Goal: Task Accomplishment & Management: Complete application form

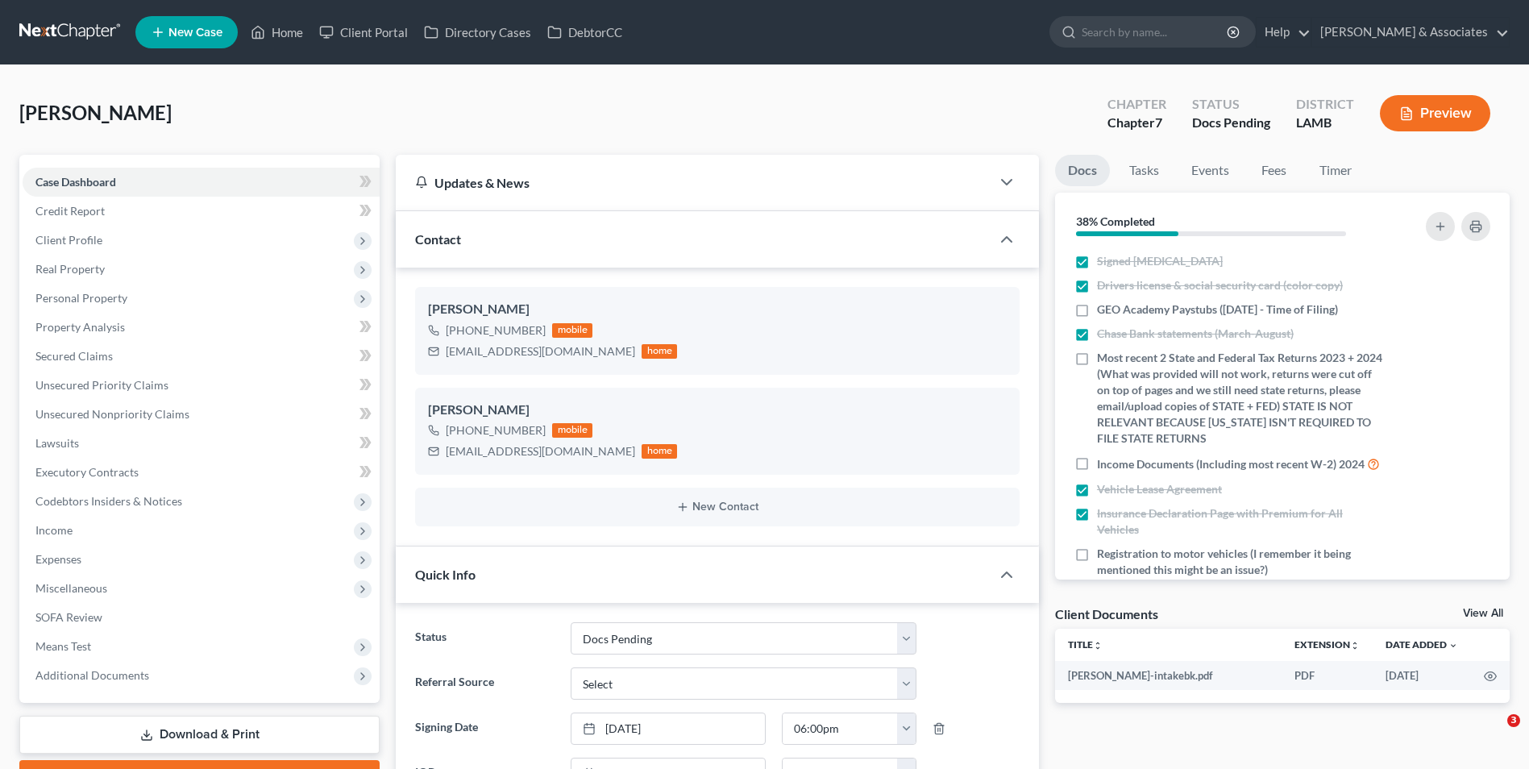
select select "6"
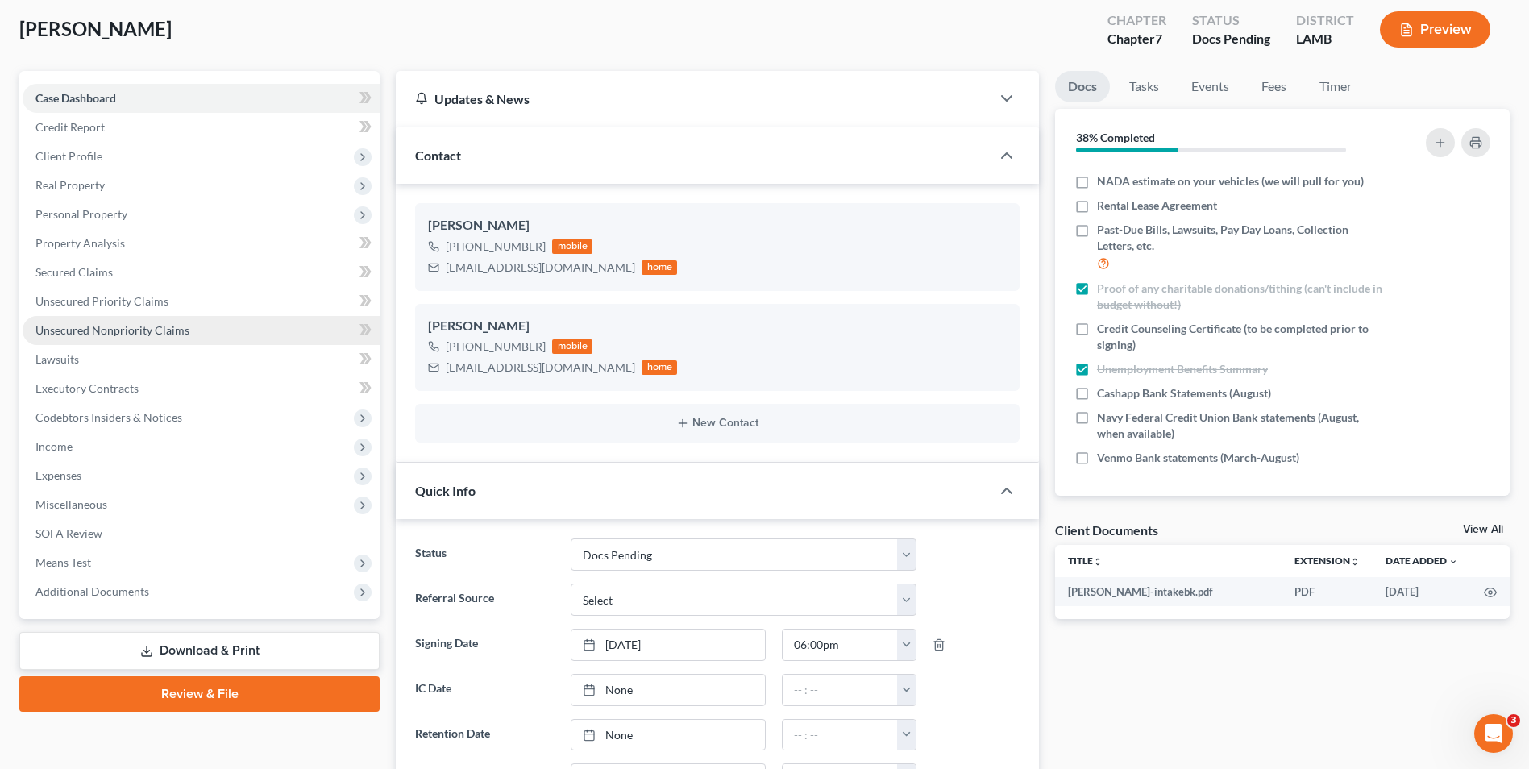
scroll to position [81, 0]
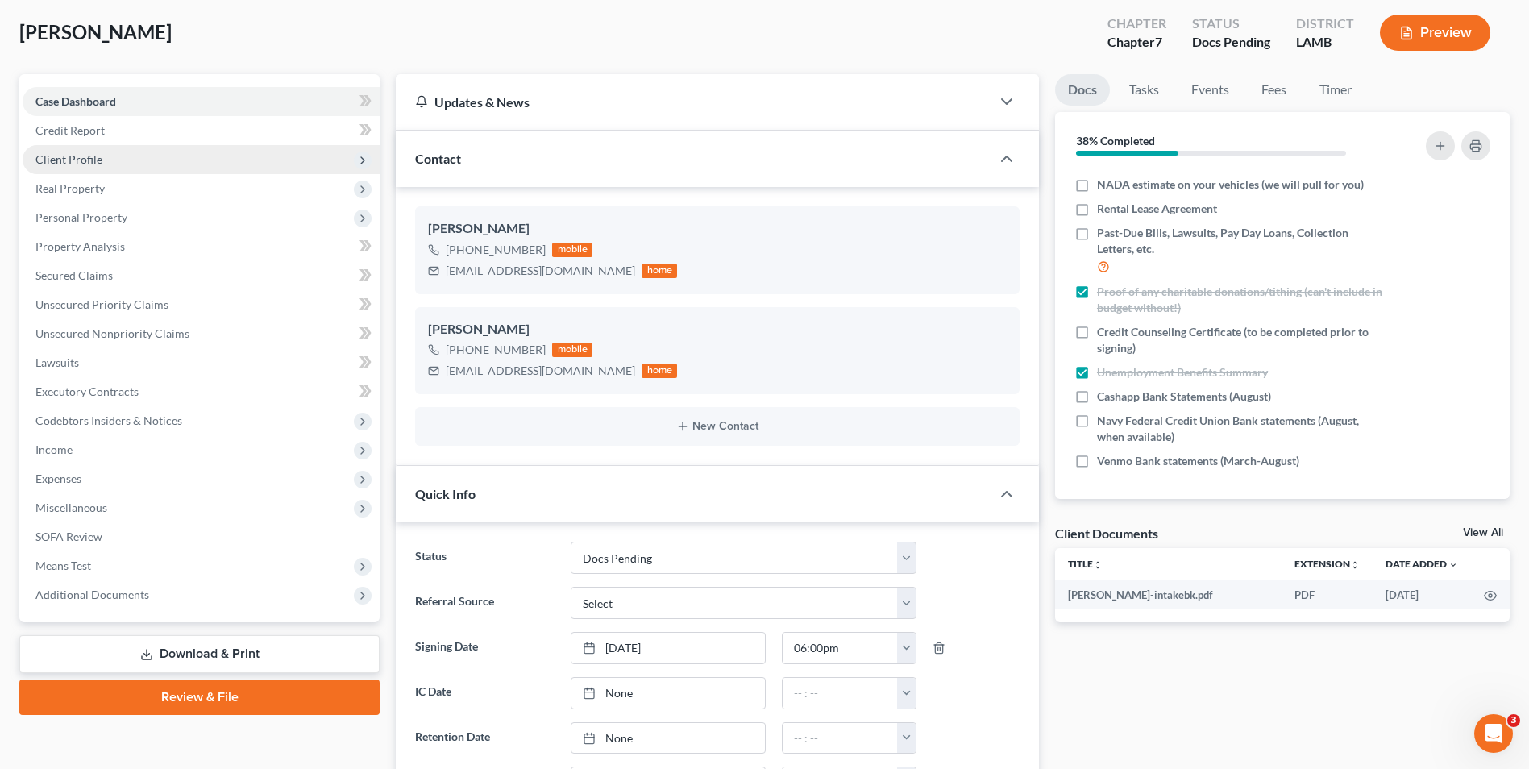
click at [143, 155] on span "Client Profile" at bounding box center [201, 159] width 357 height 29
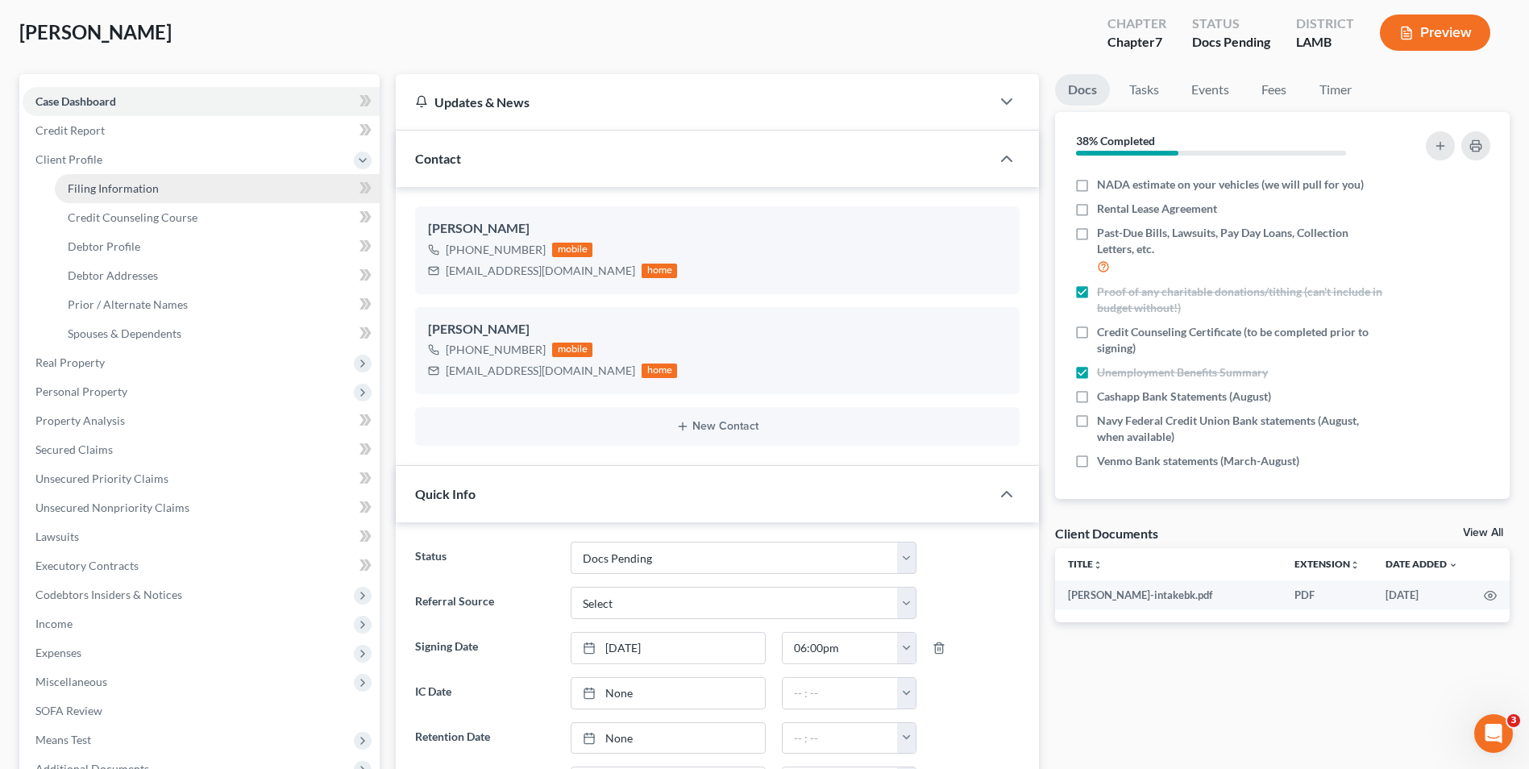
click at [141, 183] on span "Filing Information" at bounding box center [113, 188] width 91 height 14
select select "1"
select select "0"
select select "35"
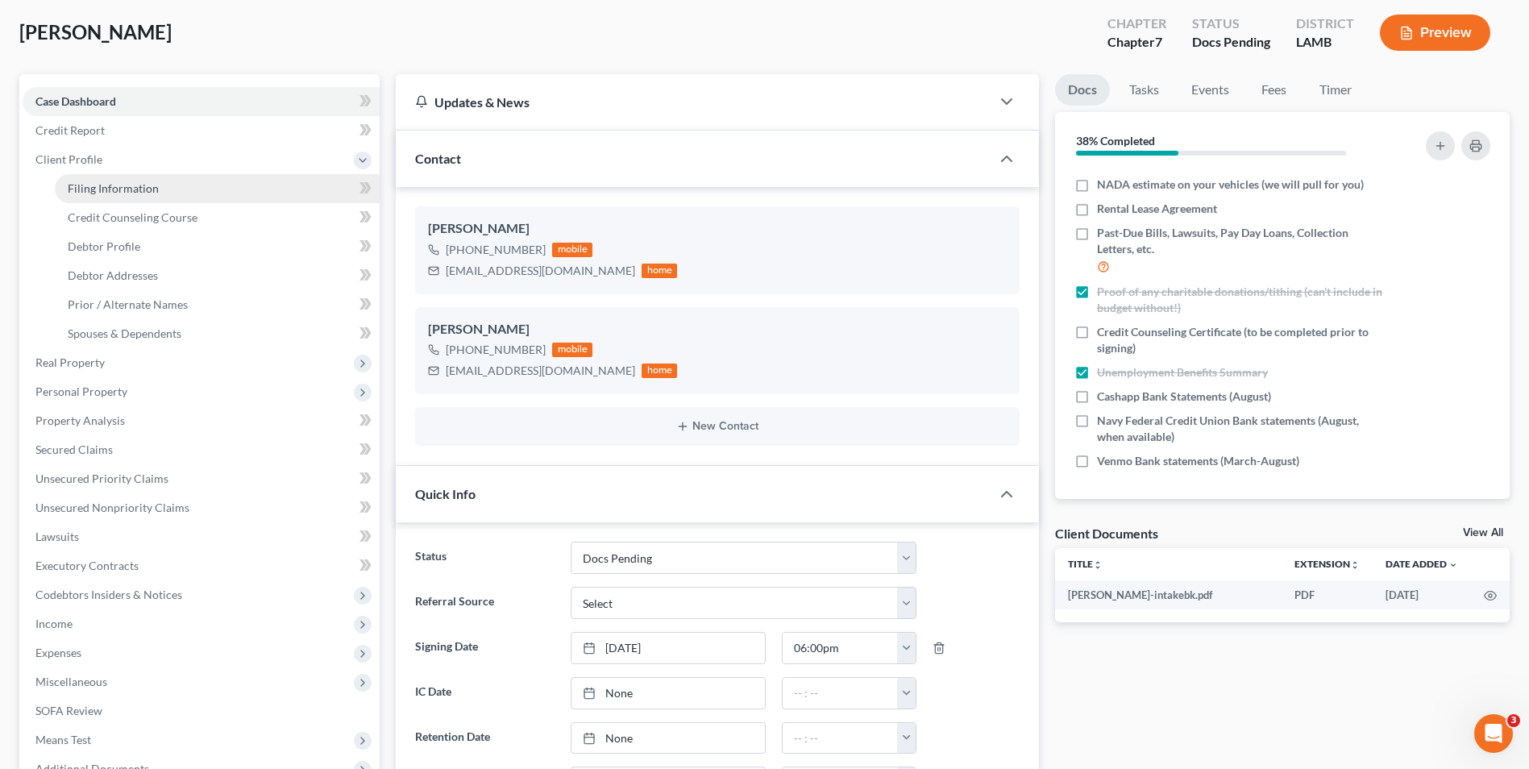
select select "19"
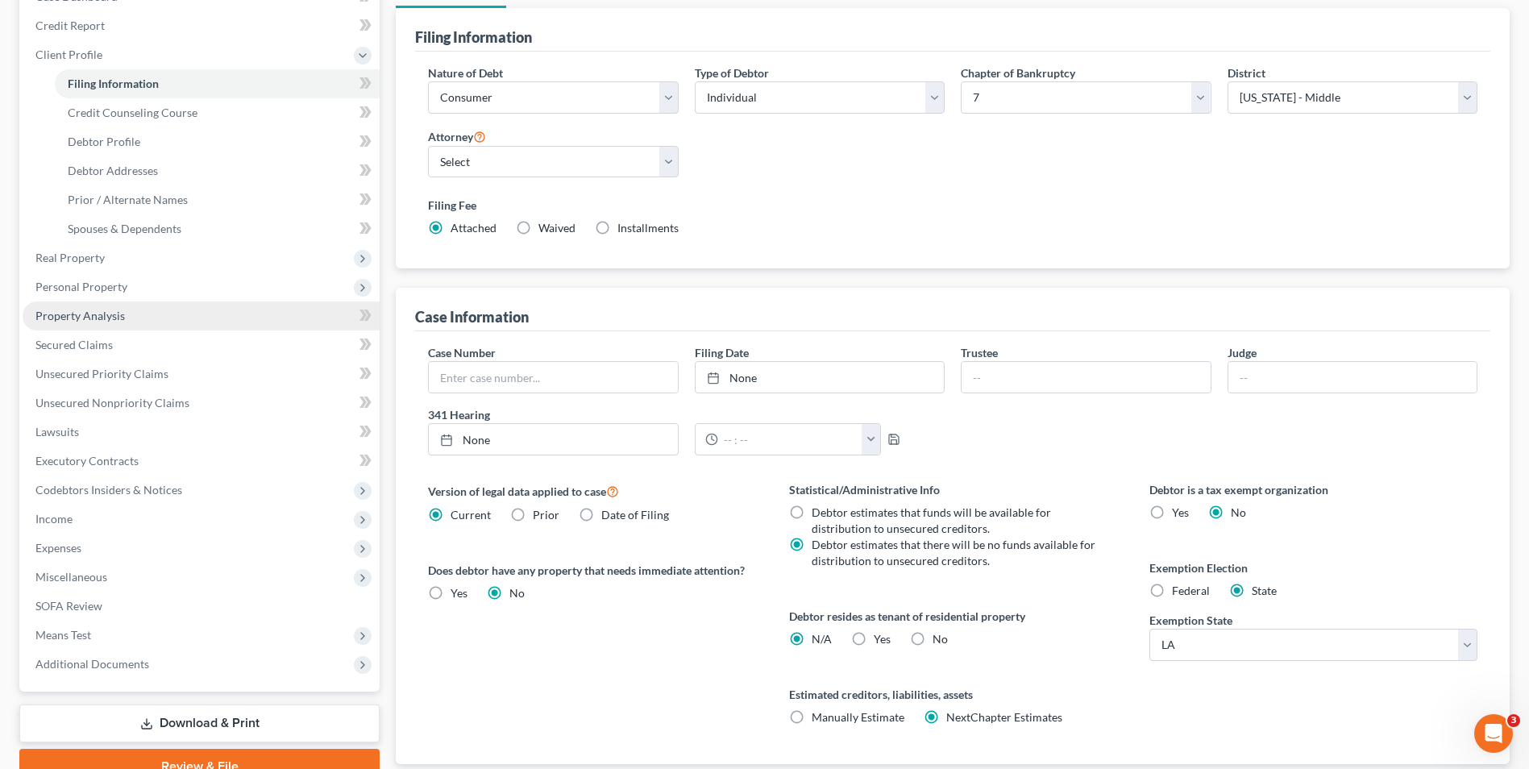
scroll to position [242, 0]
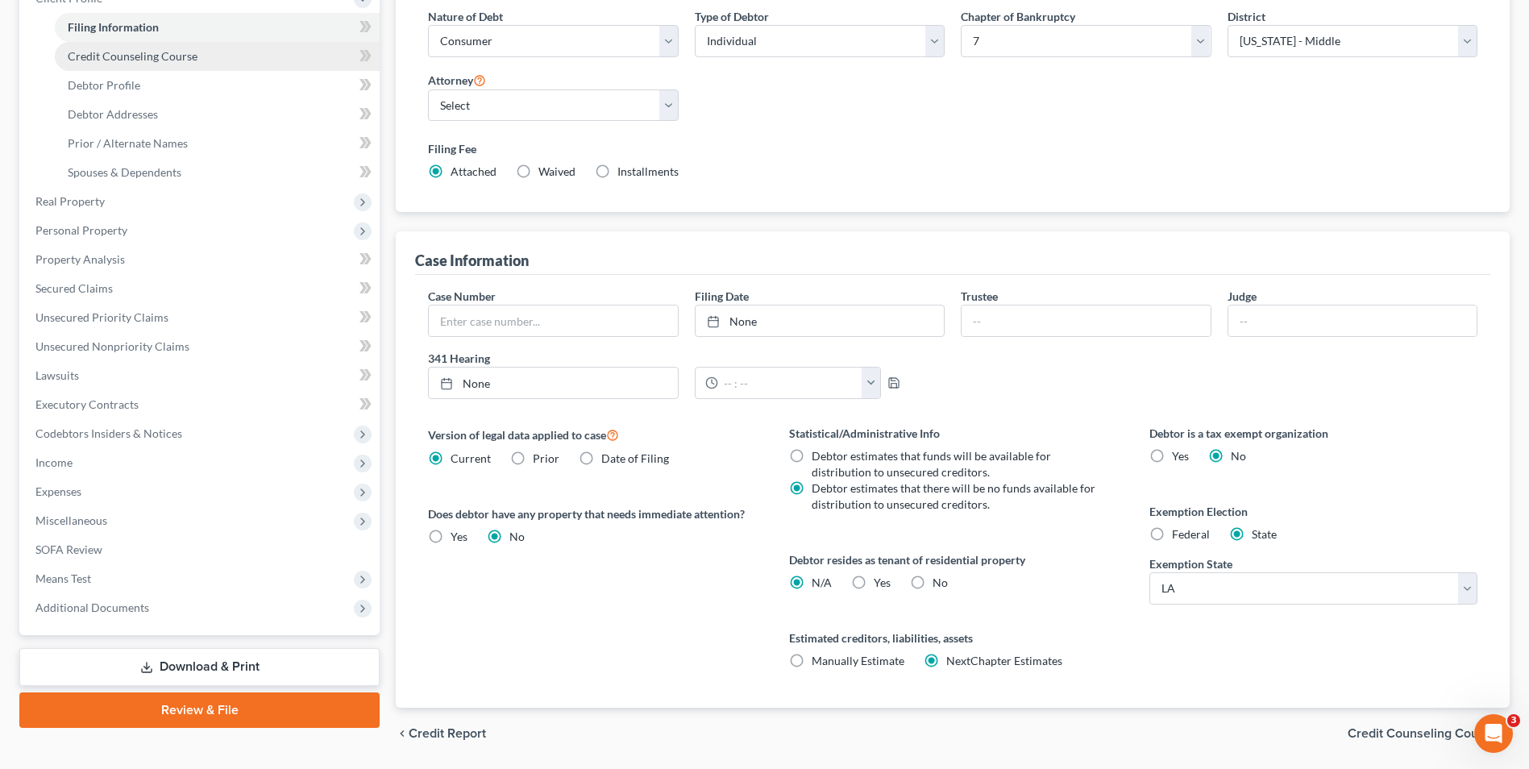
click at [109, 53] on span "Credit Counseling Course" at bounding box center [133, 56] width 130 height 14
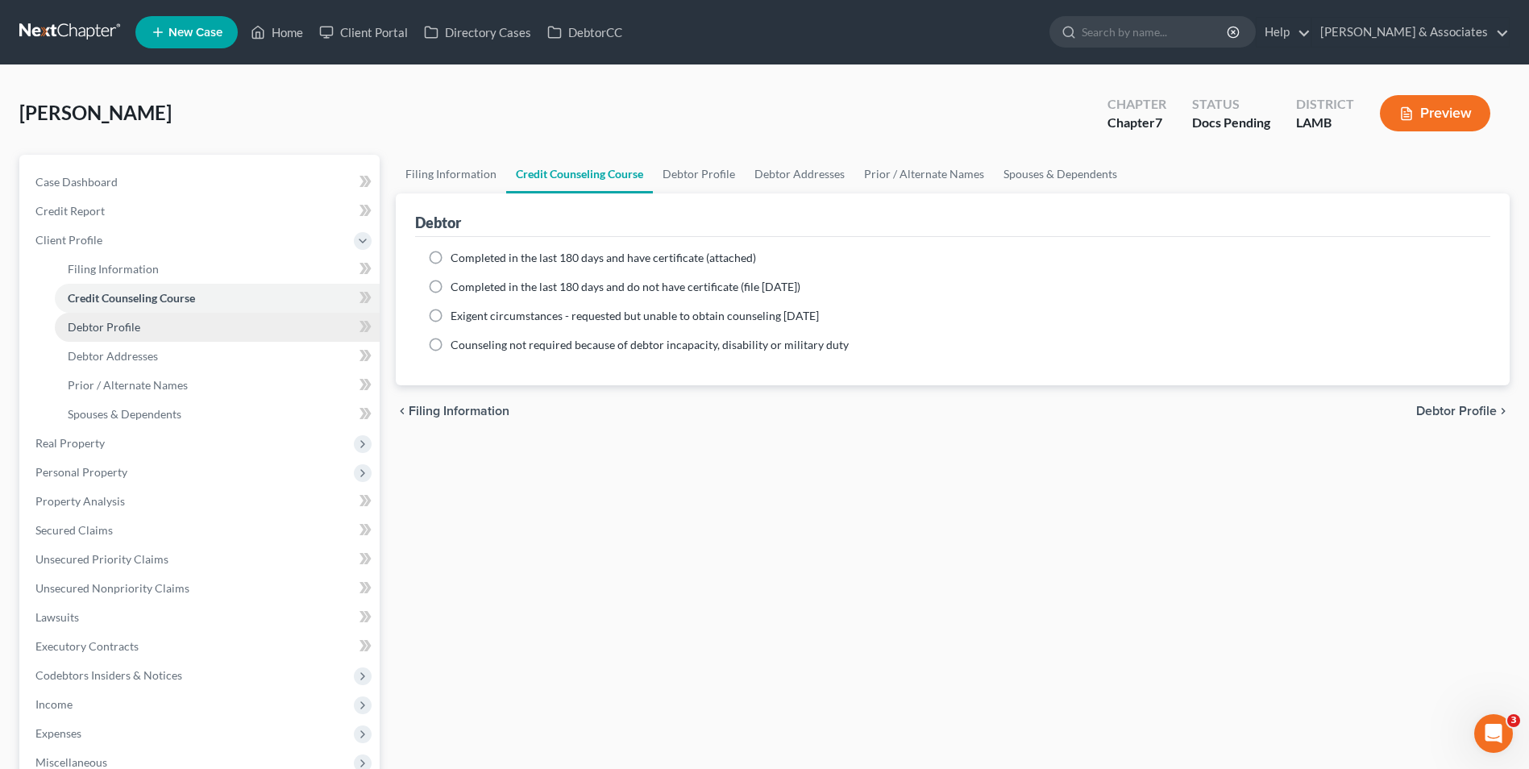
click at [95, 328] on span "Debtor Profile" at bounding box center [104, 327] width 73 height 14
select select "0"
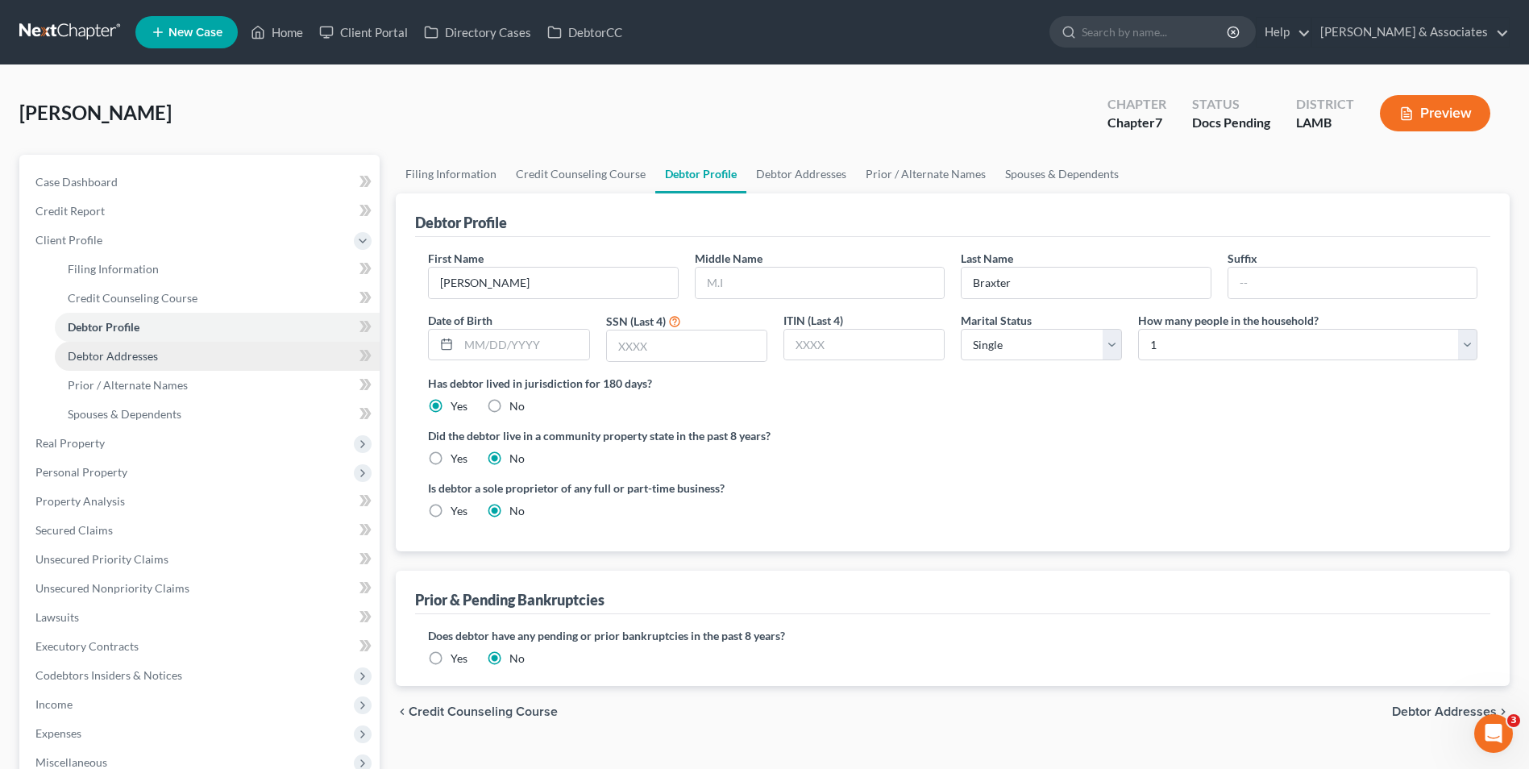
click at [110, 360] on span "Debtor Addresses" at bounding box center [113, 356] width 90 height 14
select select "0"
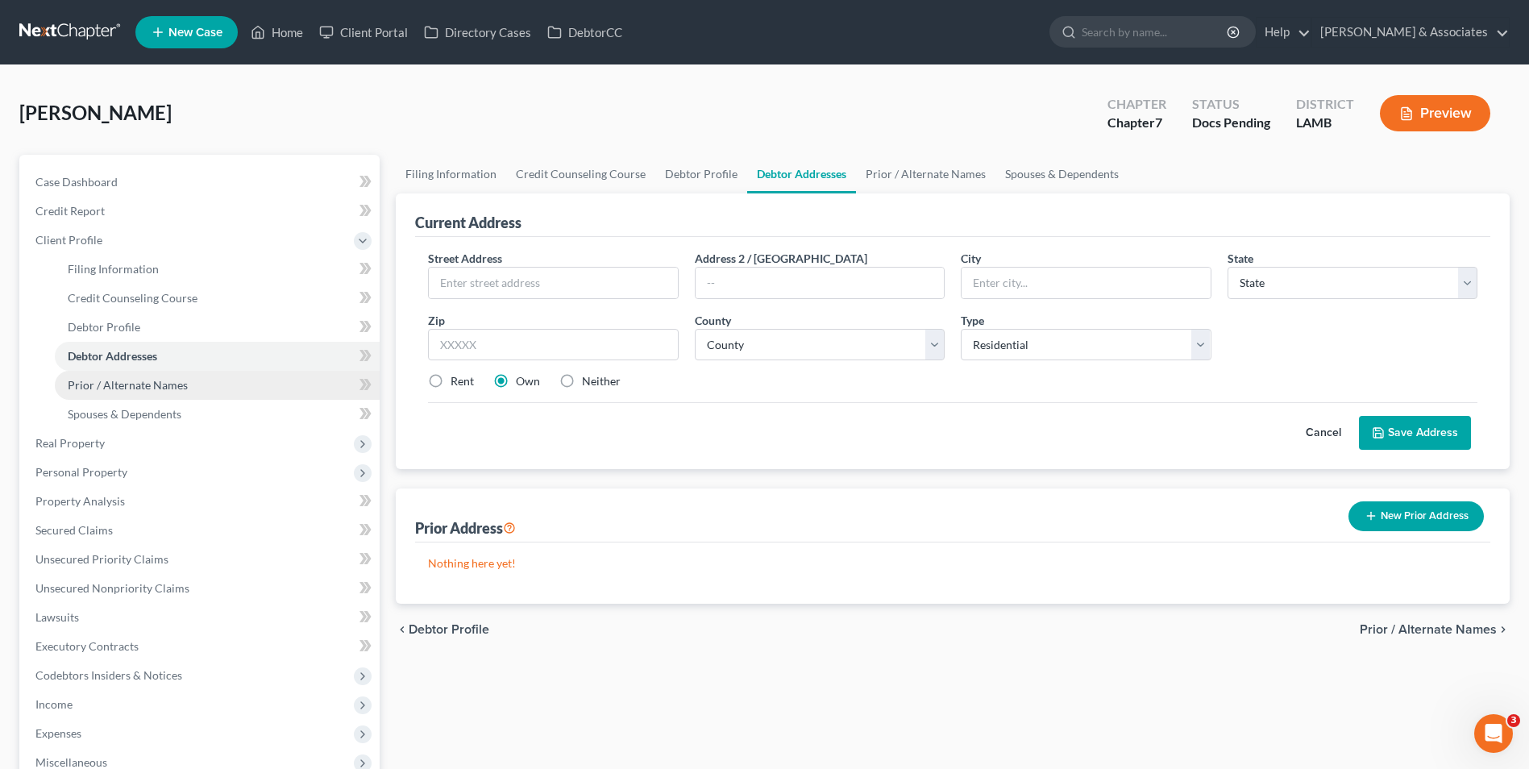
click at [110, 385] on span "Prior / Alternate Names" at bounding box center [128, 385] width 120 height 14
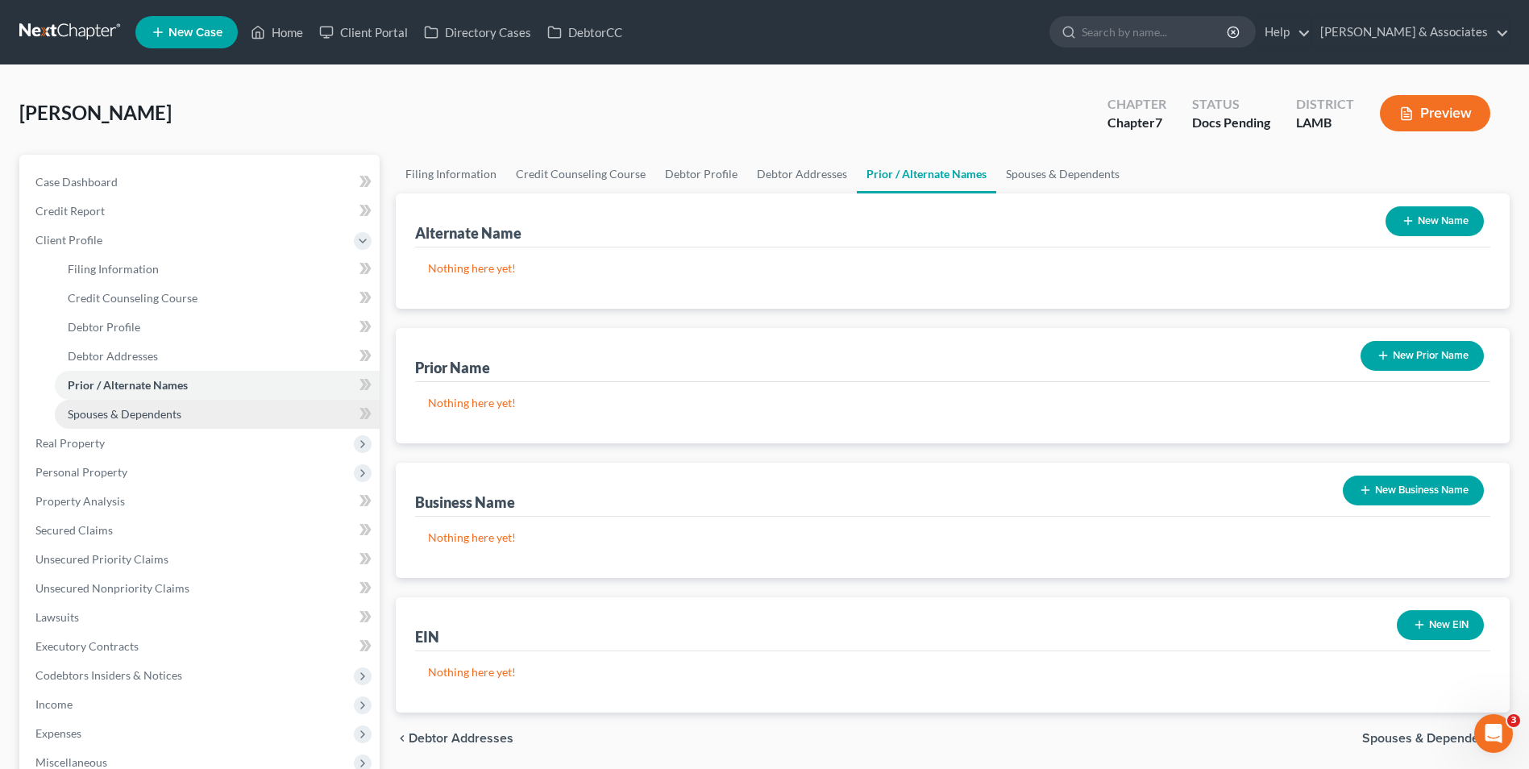
click at [113, 405] on link "Spouses & Dependents" at bounding box center [217, 414] width 325 height 29
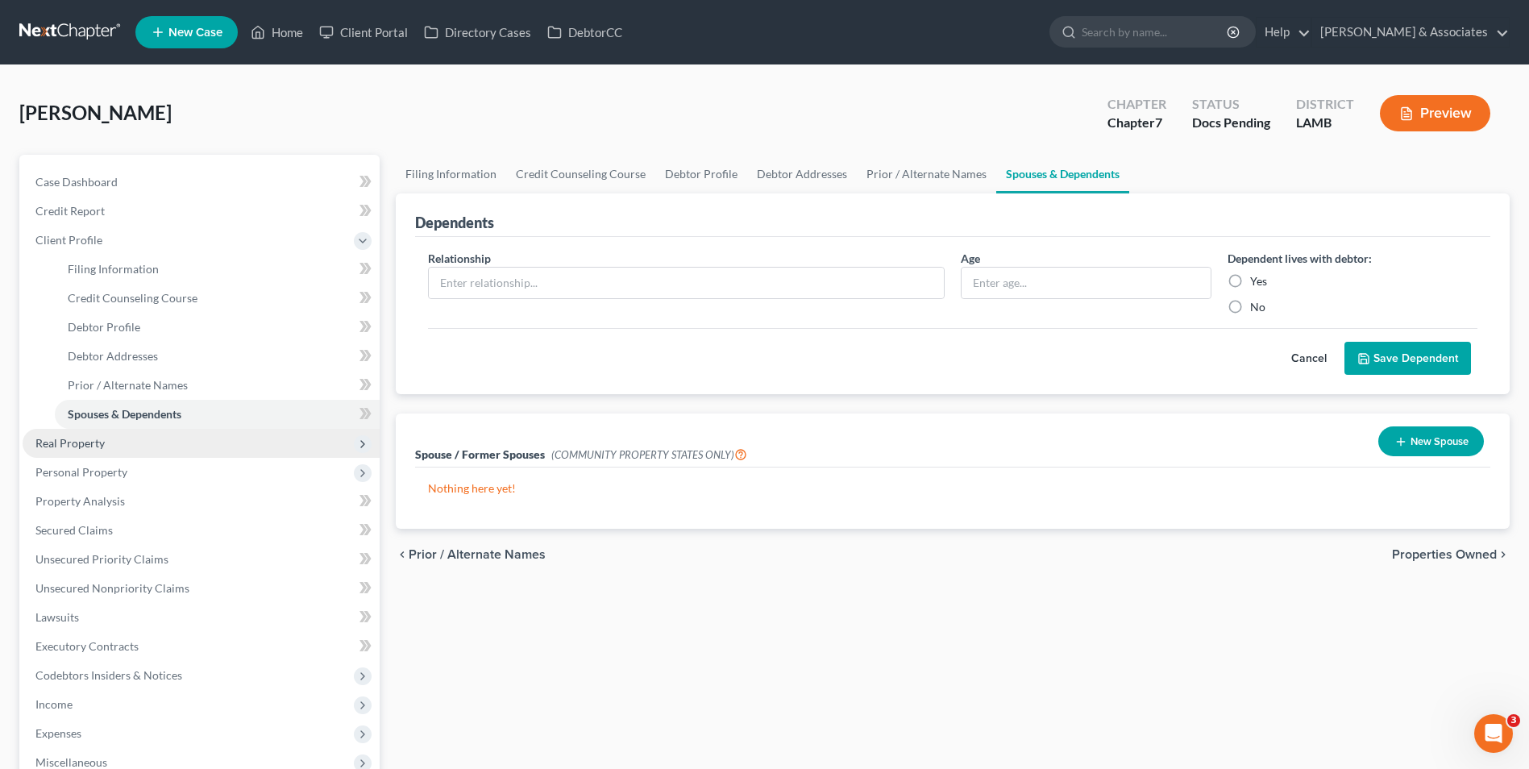
click at [98, 450] on span "Real Property" at bounding box center [201, 443] width 357 height 29
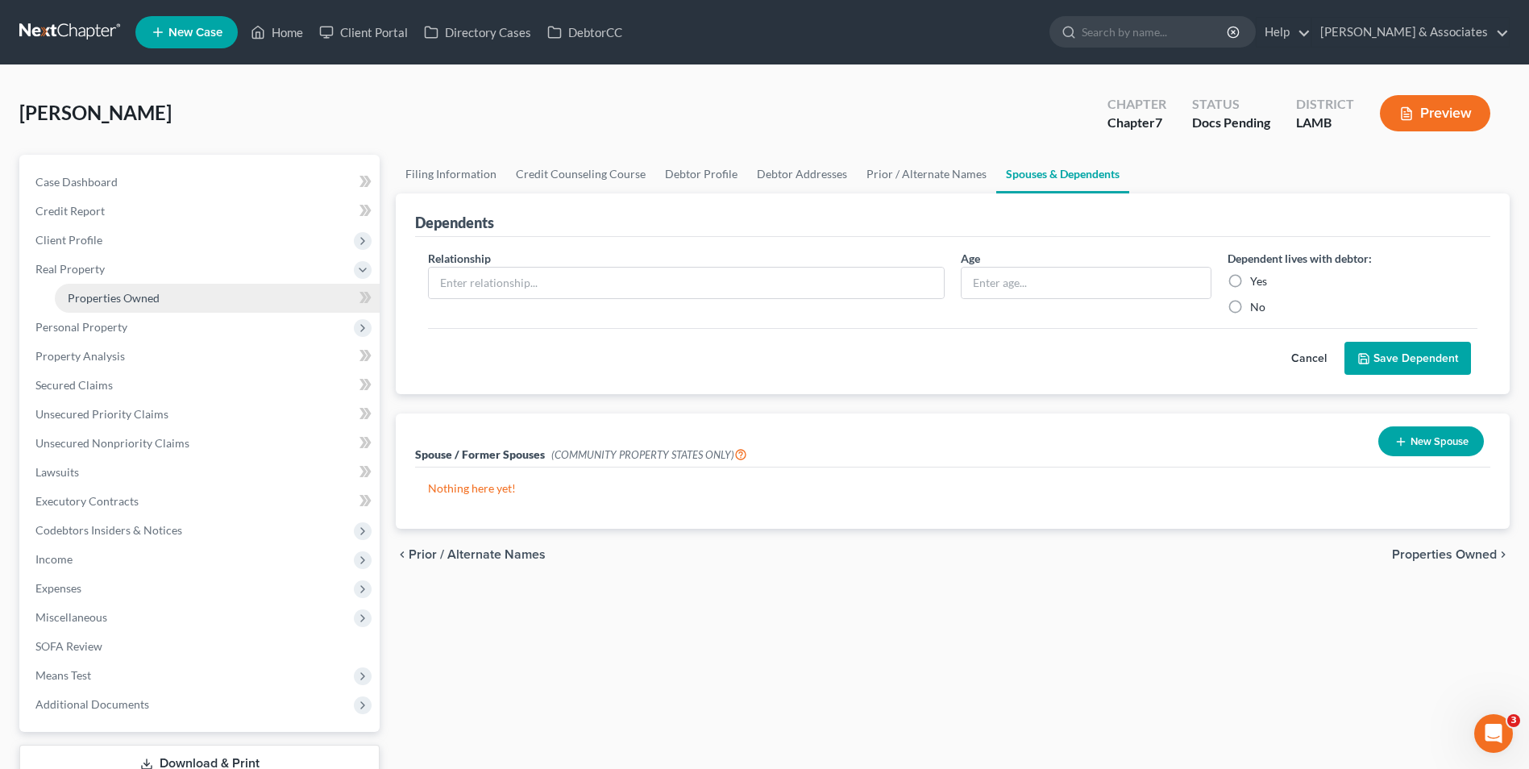
click at [108, 308] on link "Properties Owned" at bounding box center [217, 298] width 325 height 29
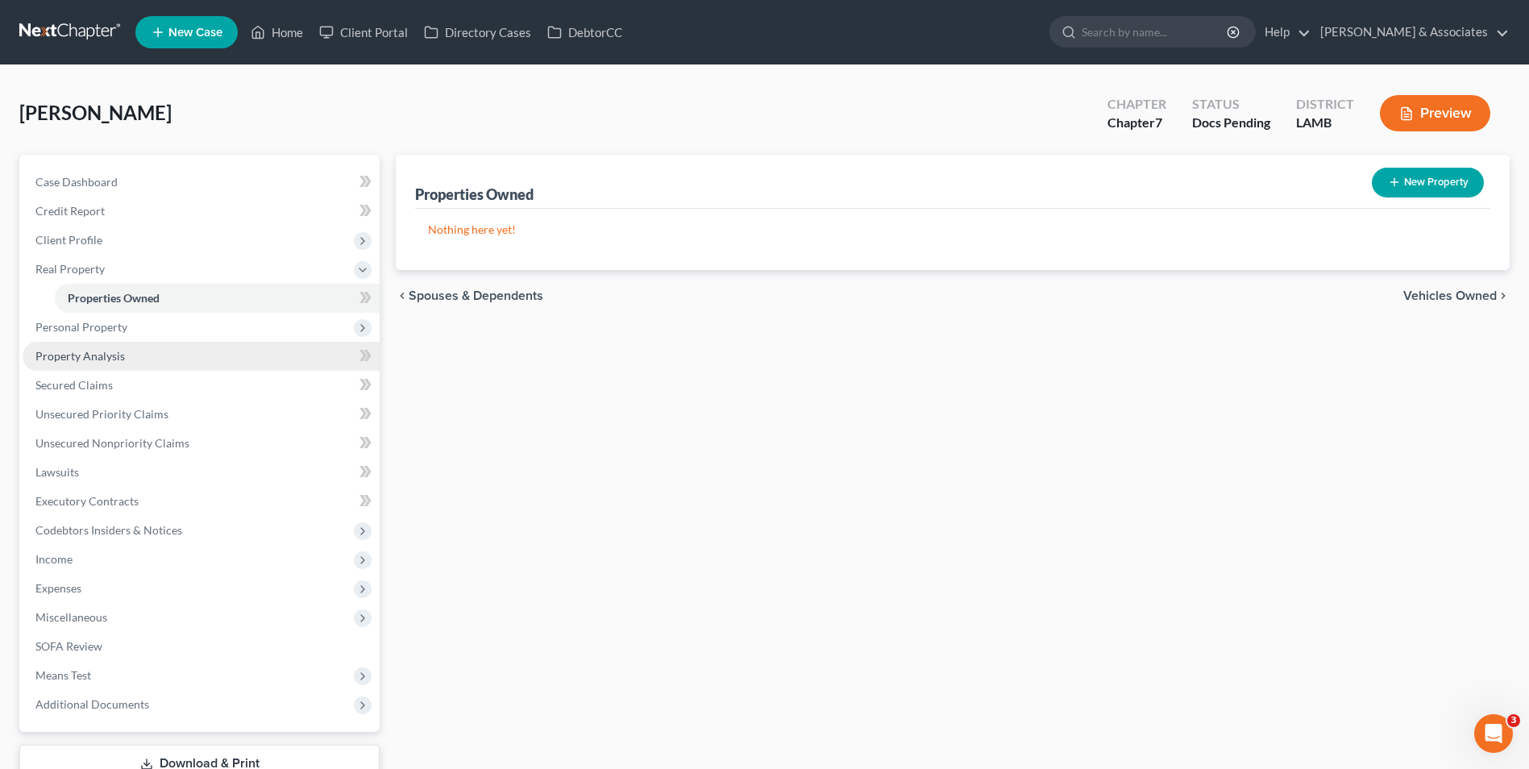
click at [98, 349] on span "Property Analysis" at bounding box center [79, 356] width 89 height 14
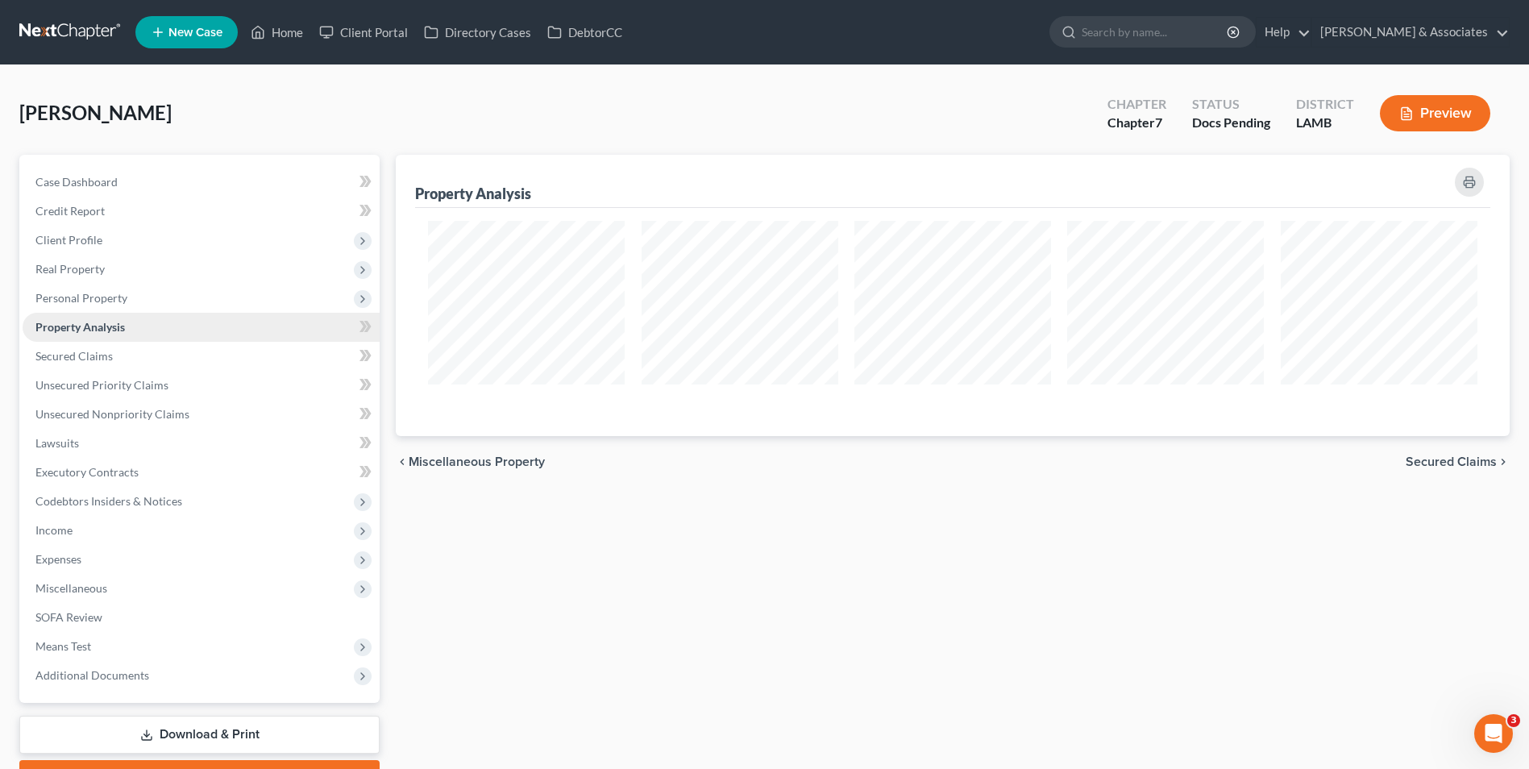
scroll to position [281, 1114]
click at [104, 304] on span "Personal Property" at bounding box center [81, 298] width 92 height 14
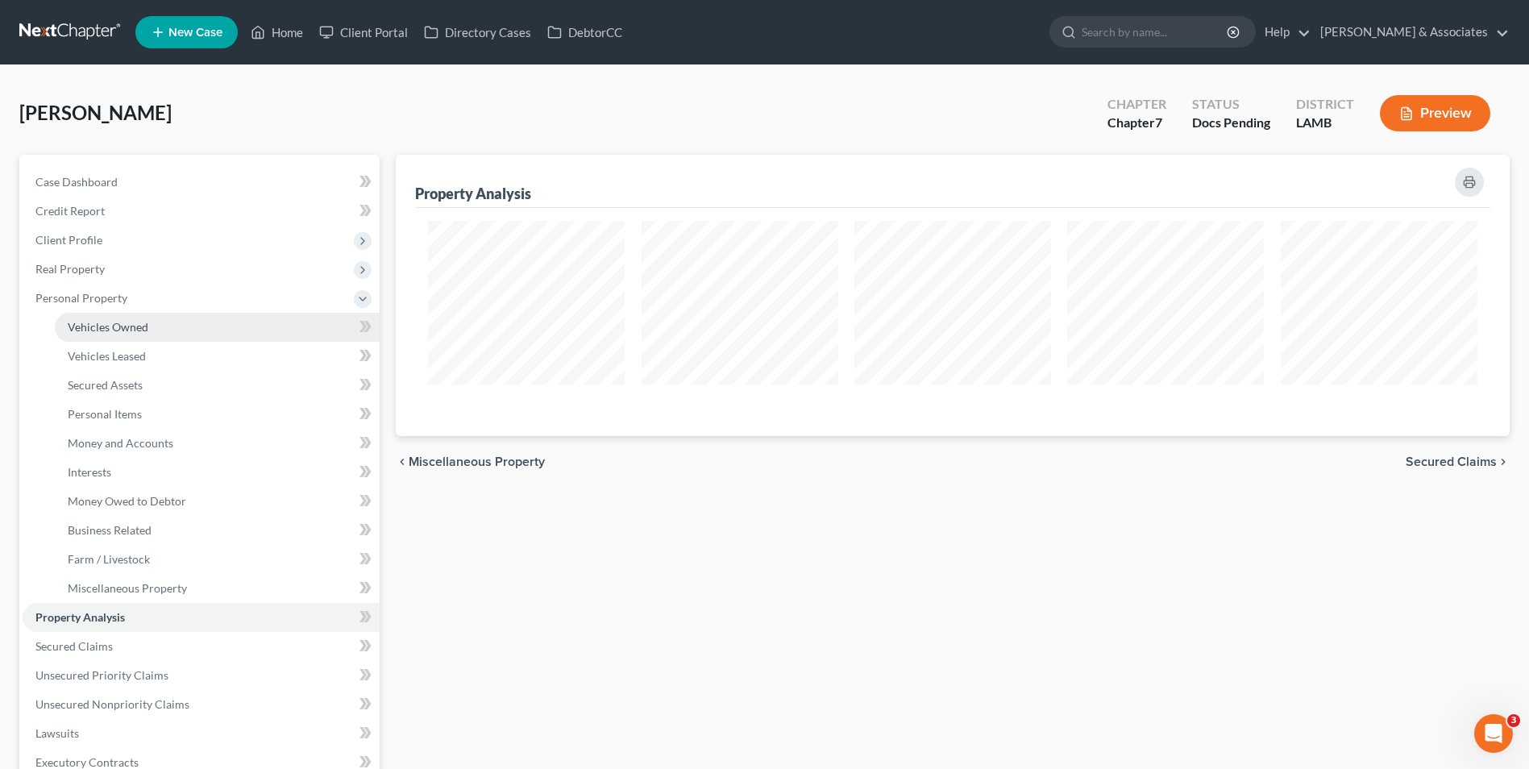
click at [102, 327] on span "Vehicles Owned" at bounding box center [108, 327] width 81 height 14
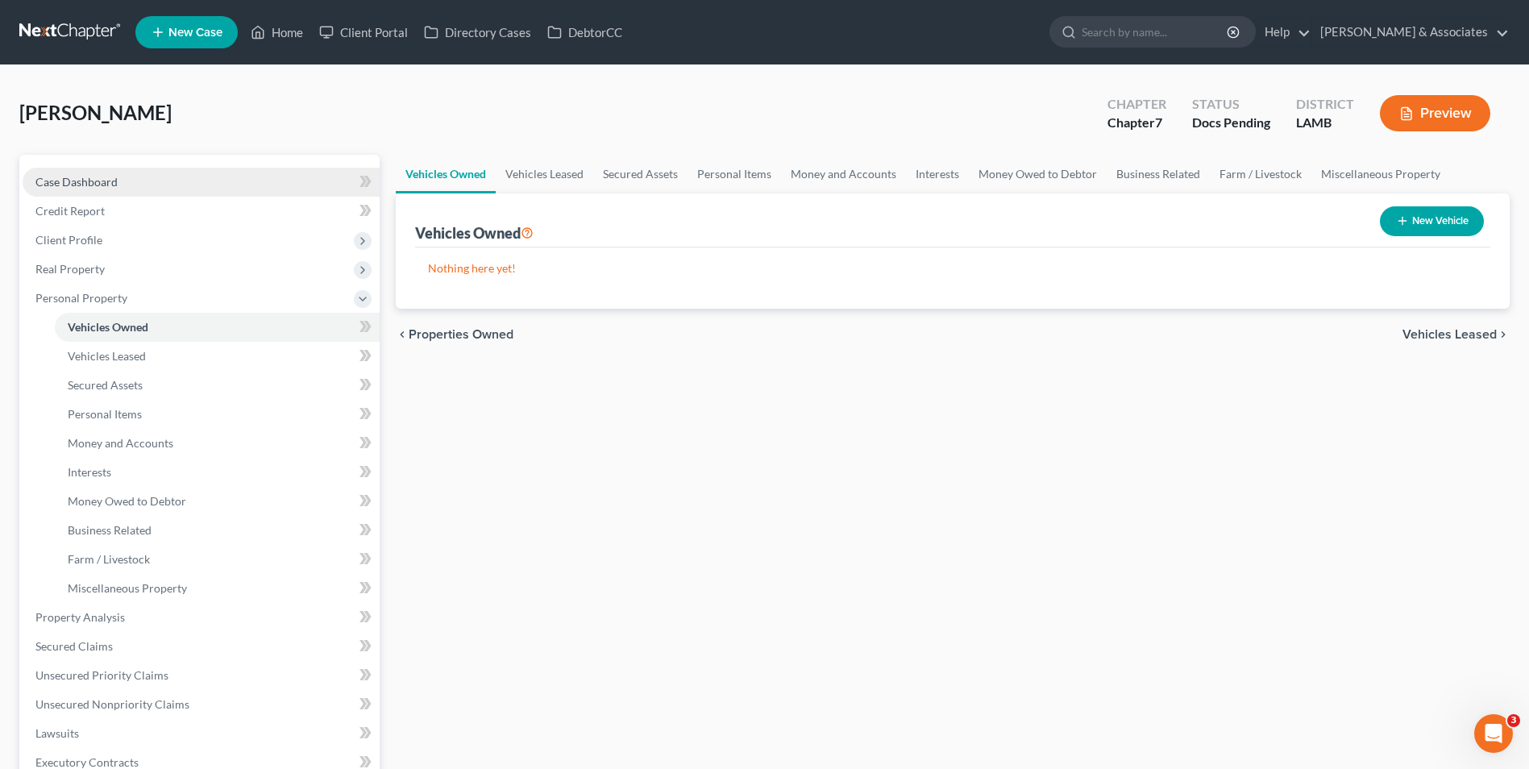
drag, startPoint x: 120, startPoint y: 184, endPoint x: 120, endPoint y: 175, distance: 8.9
click at [120, 183] on link "Case Dashboard" at bounding box center [201, 182] width 357 height 29
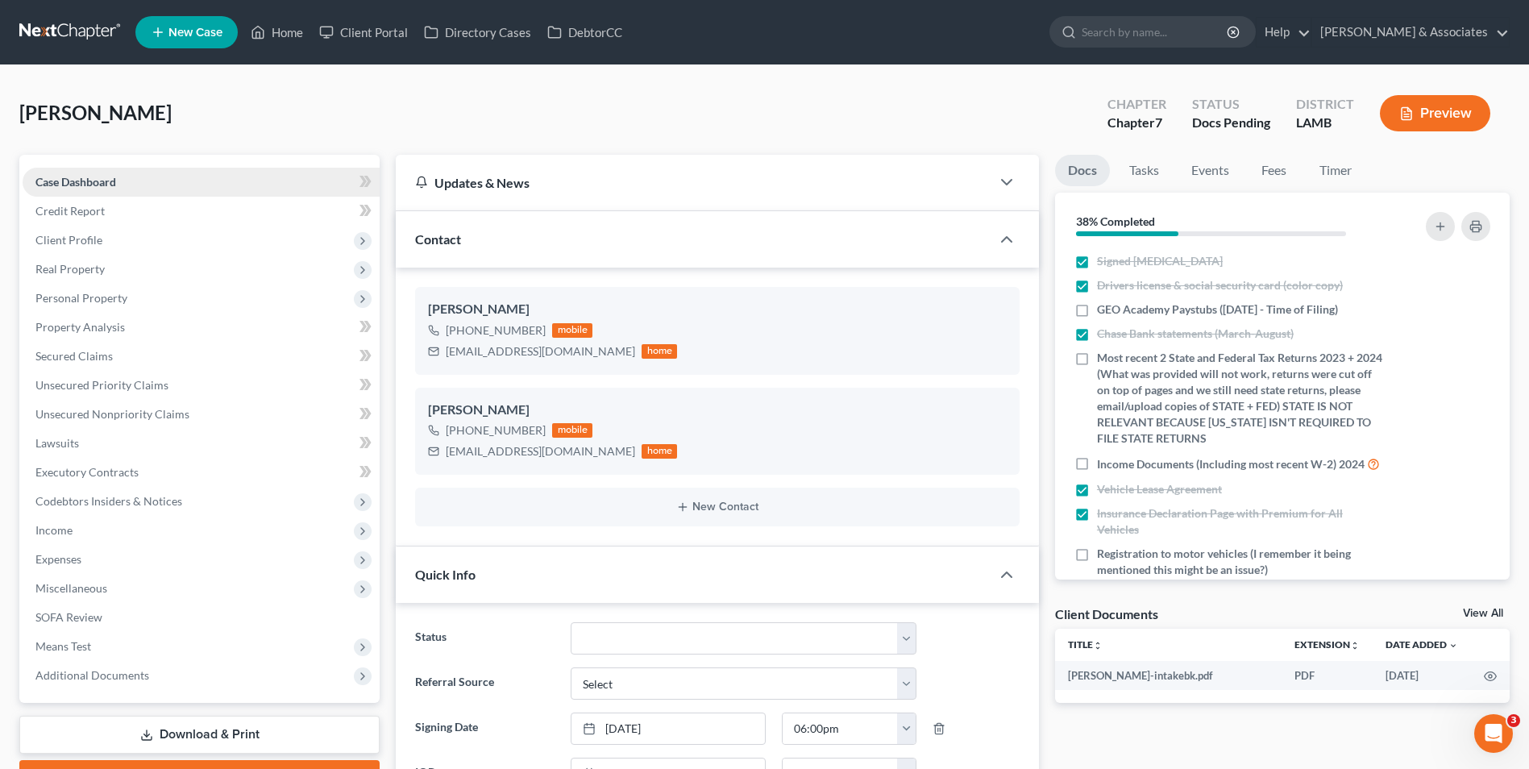
scroll to position [1104, 0]
click at [210, 235] on span "Client Profile" at bounding box center [201, 240] width 357 height 29
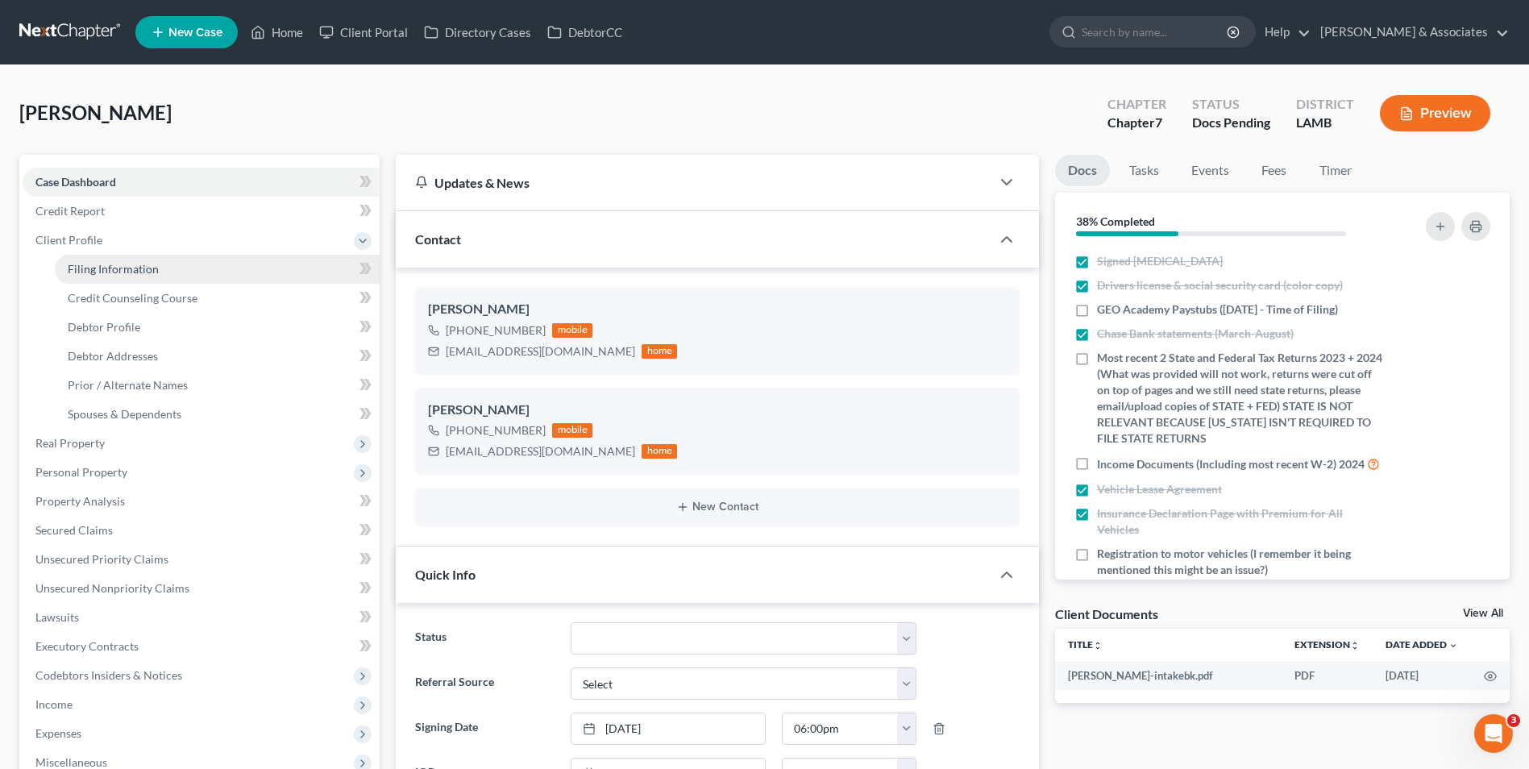
click at [198, 258] on link "Filing Information" at bounding box center [217, 269] width 325 height 29
select select "1"
select select "0"
select select "35"
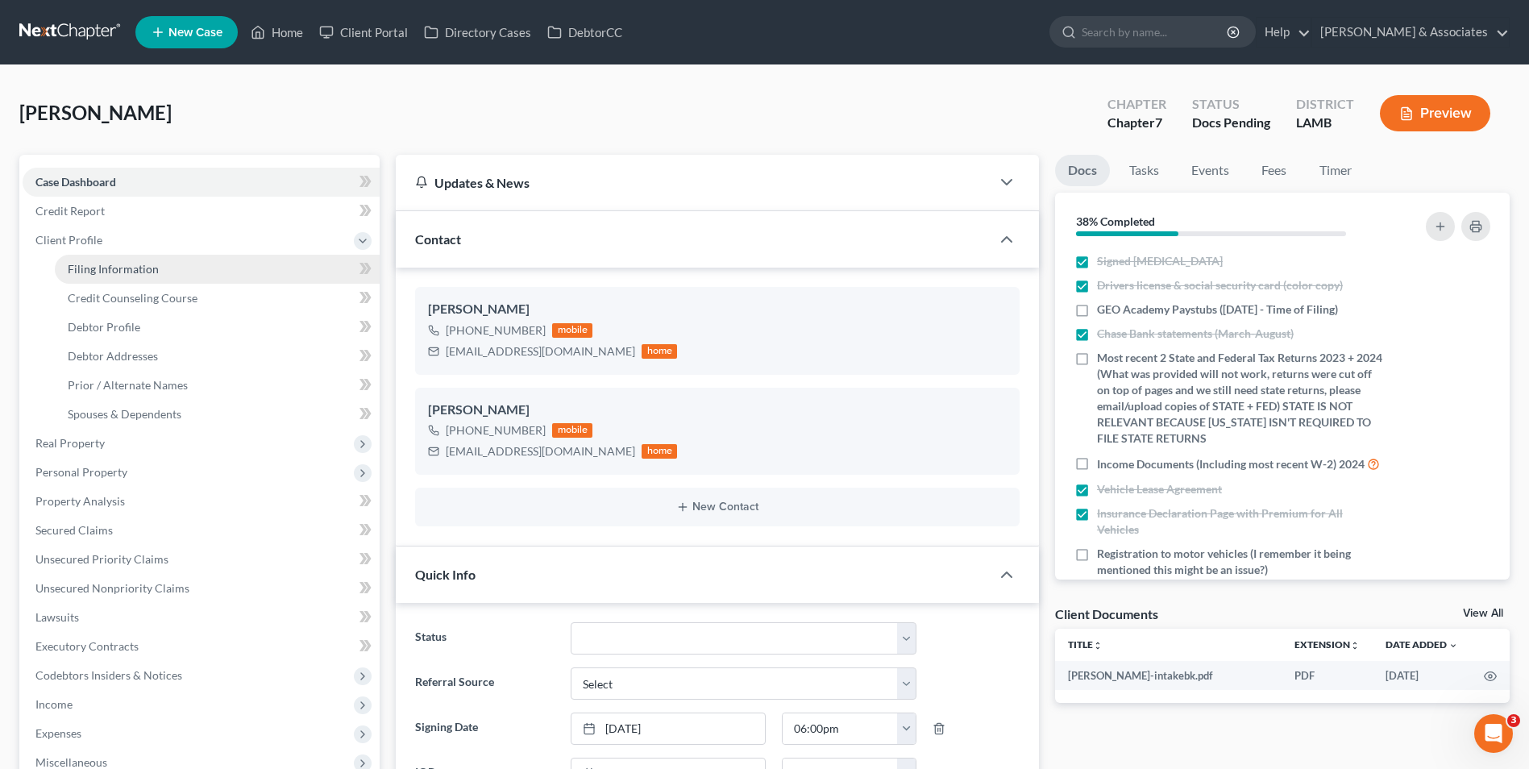
select select "19"
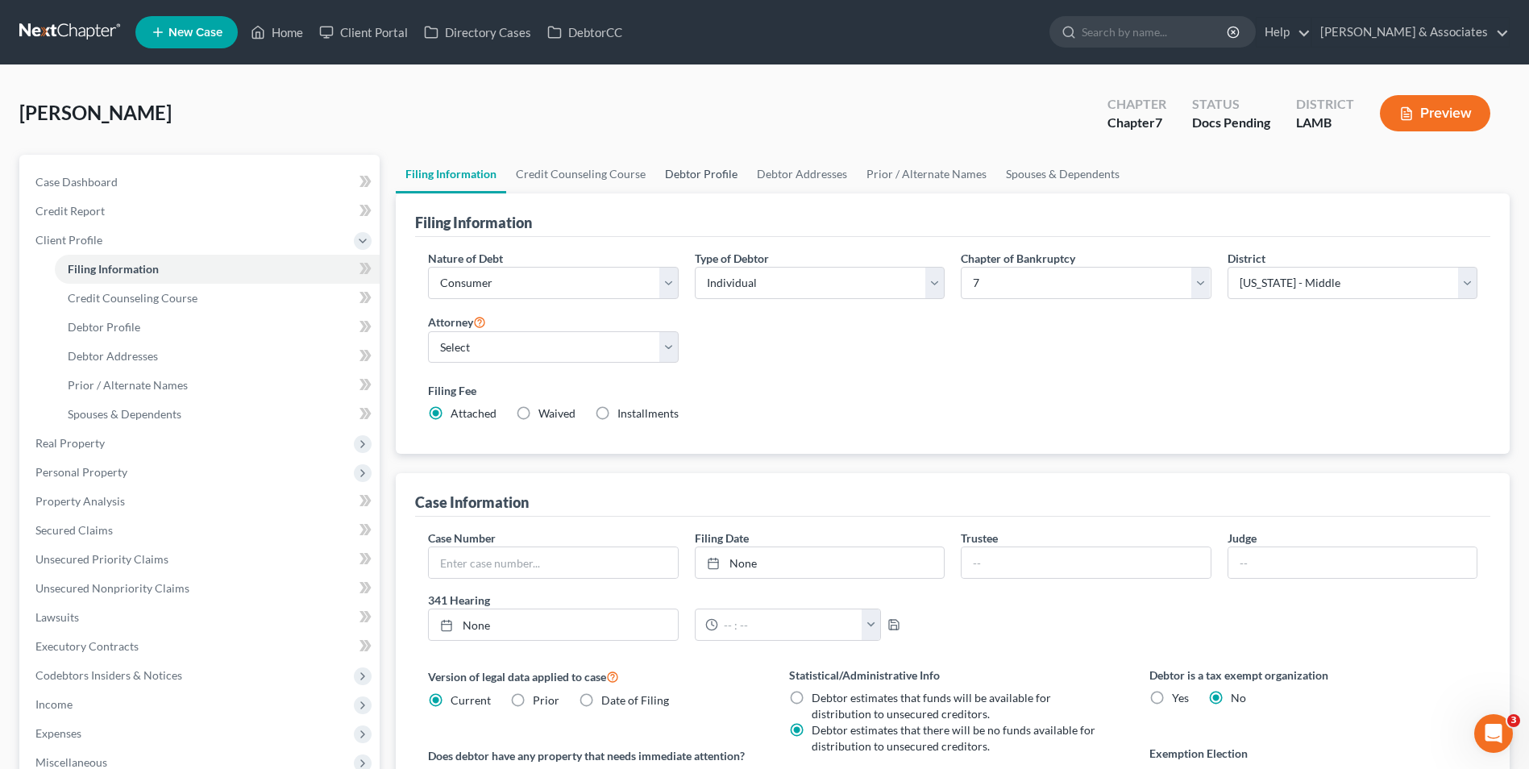
click at [684, 176] on link "Debtor Profile" at bounding box center [701, 174] width 92 height 39
select select "0"
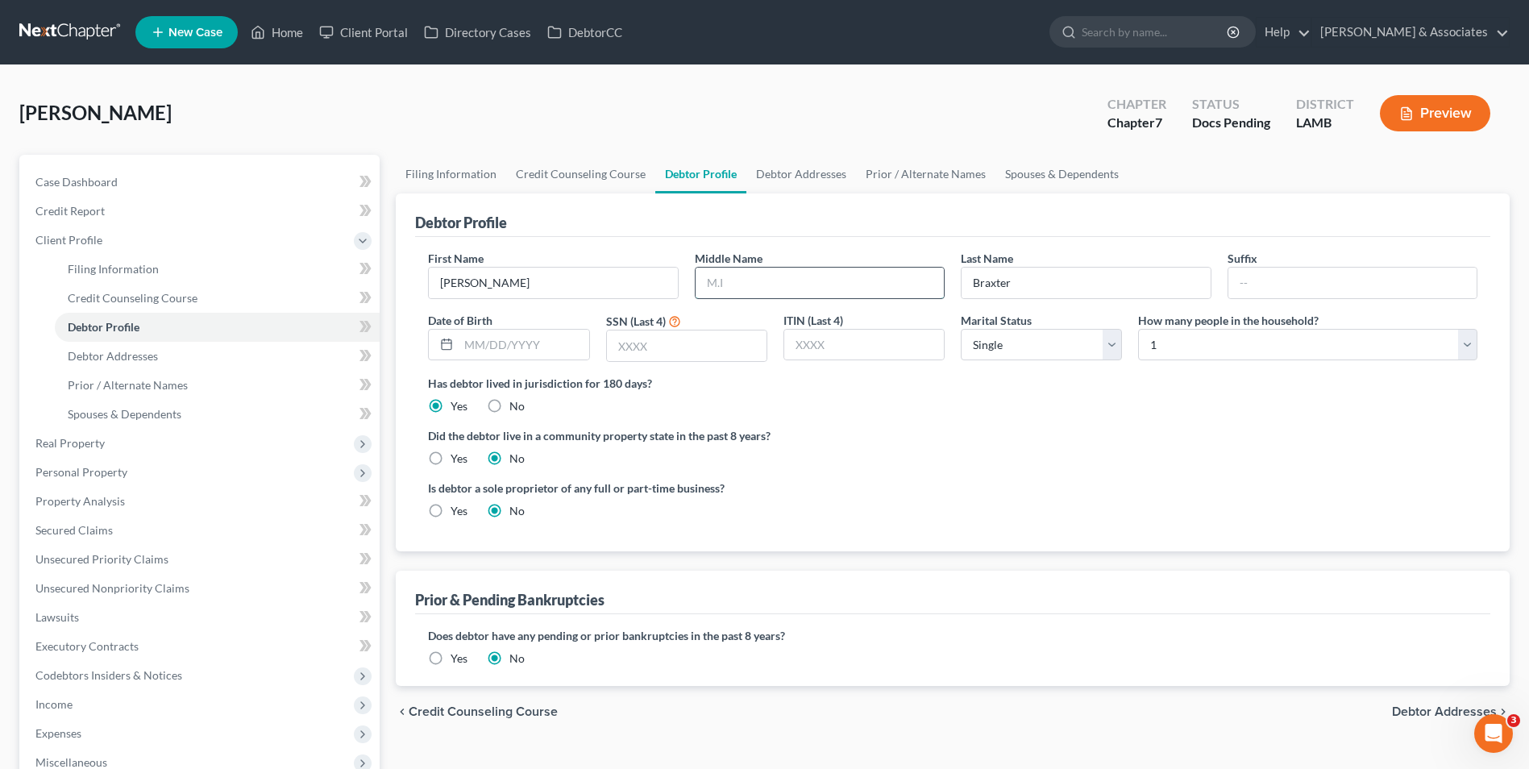
click at [736, 287] on input "text" at bounding box center [820, 283] width 248 height 31
type input "[PERSON_NAME]"
click at [542, 346] on input "text" at bounding box center [524, 345] width 130 height 31
type input "[DATE]"
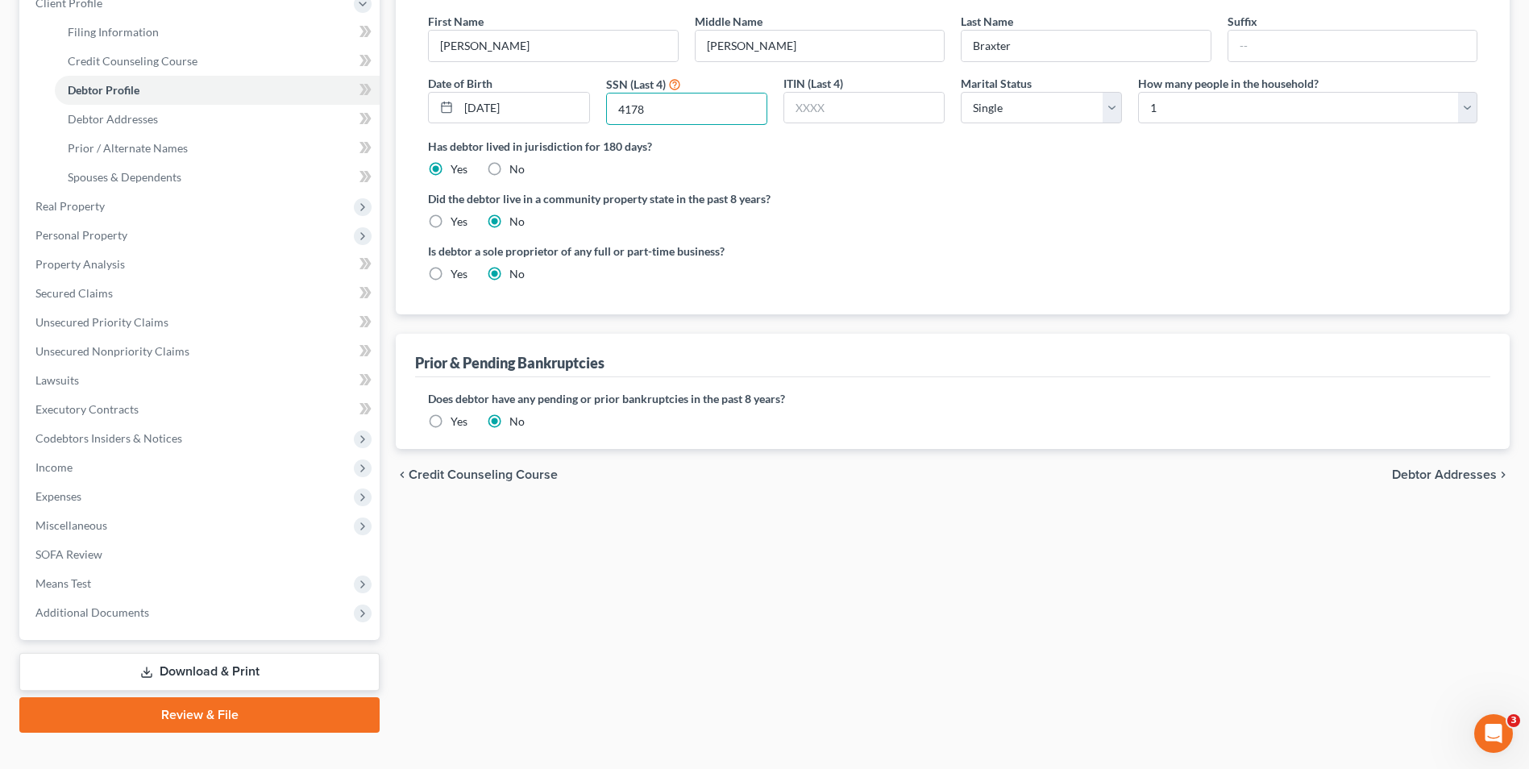
scroll to position [242, 0]
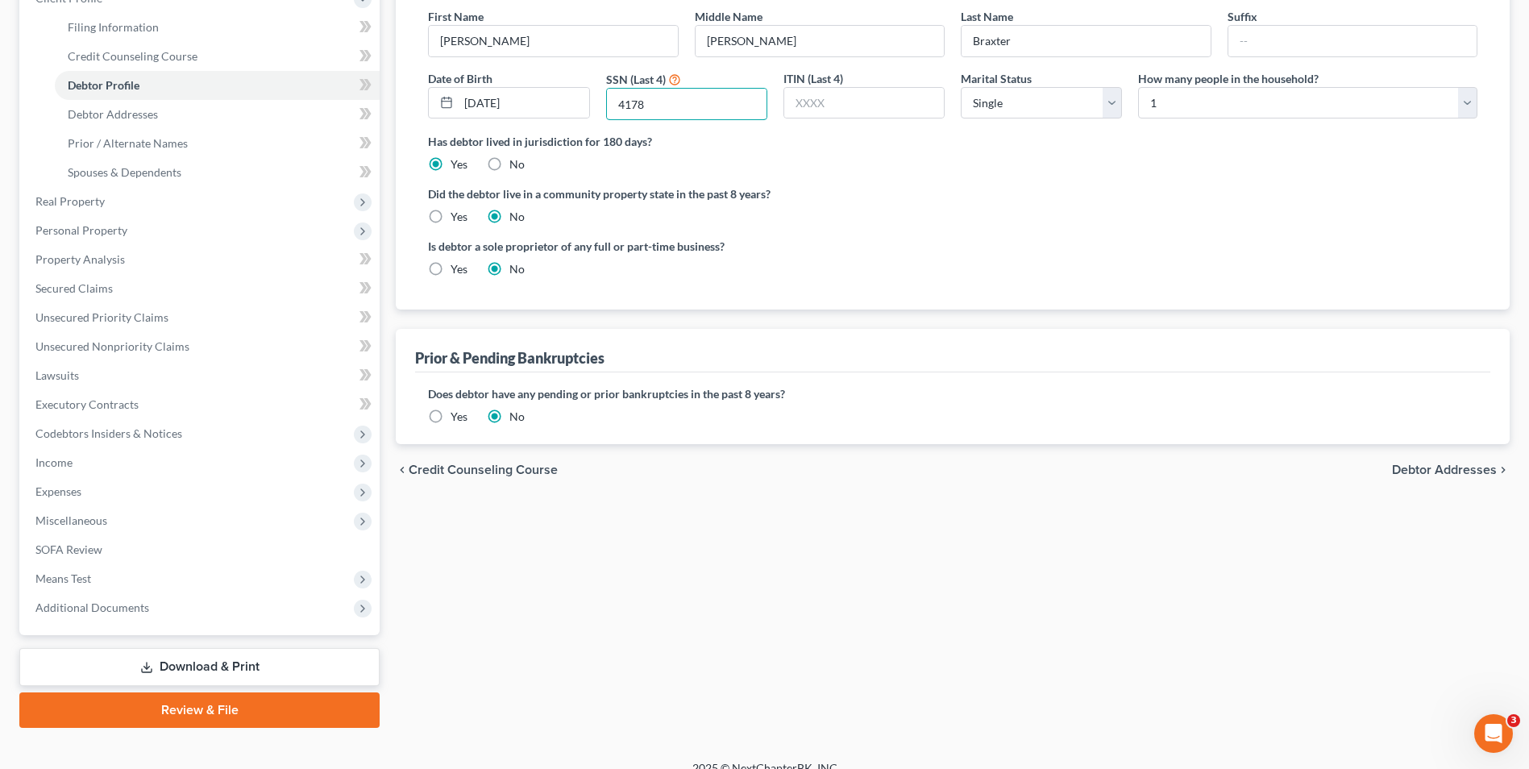
type input "4178"
click at [1416, 476] on span "Debtor Addresses" at bounding box center [1444, 469] width 105 height 13
select select "0"
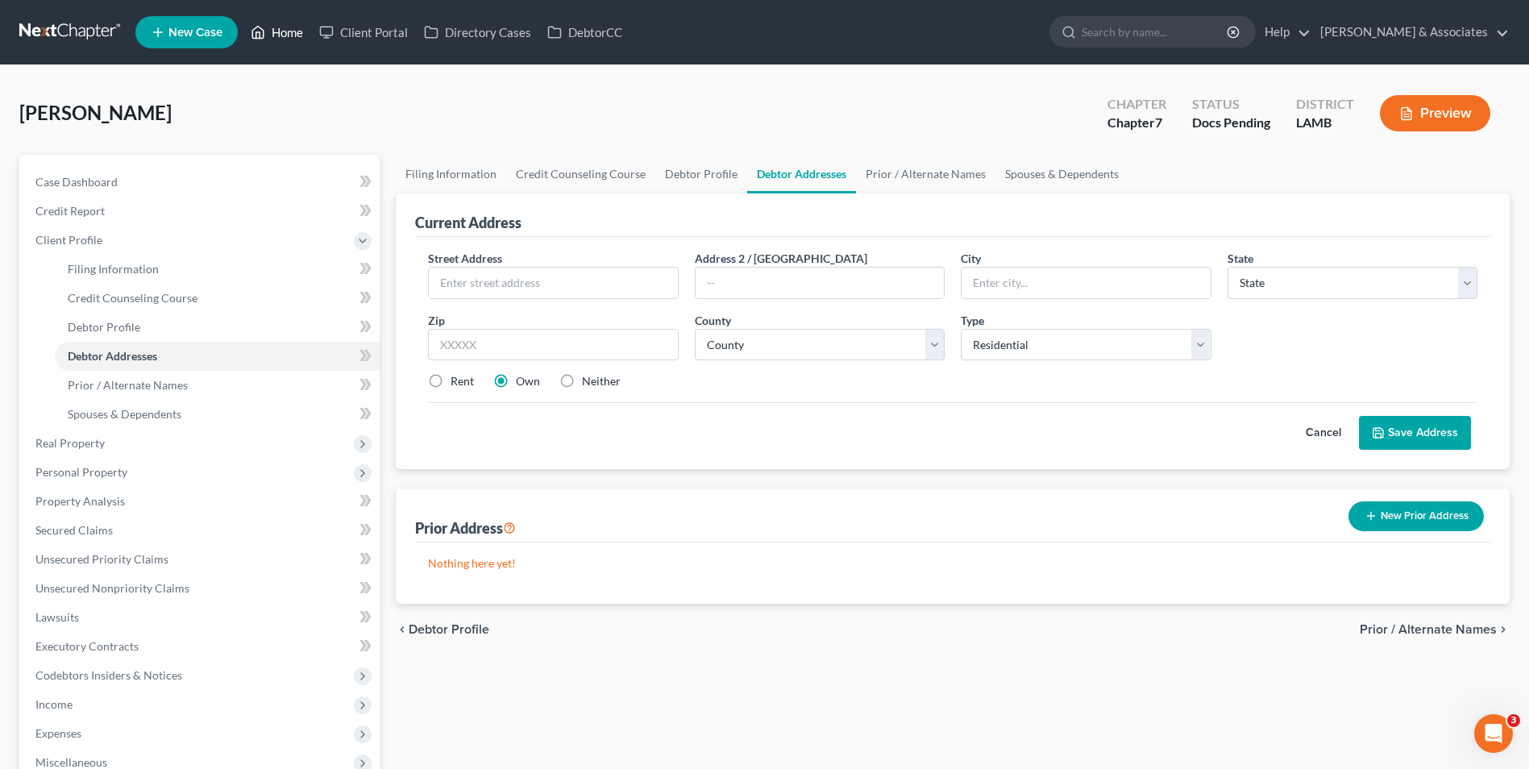
click at [281, 46] on link "Home" at bounding box center [277, 32] width 69 height 29
